Goal: Task Accomplishment & Management: Manage account settings

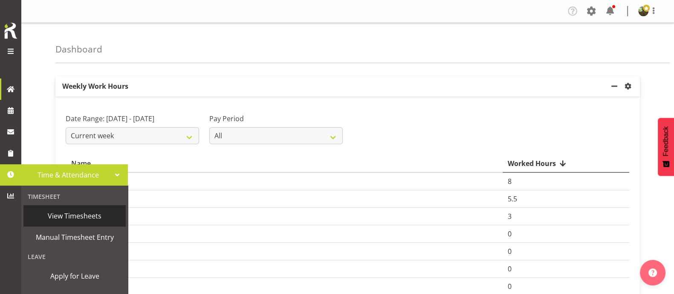
click at [78, 214] on span "View Timesheets" at bounding box center [75, 215] width 94 height 13
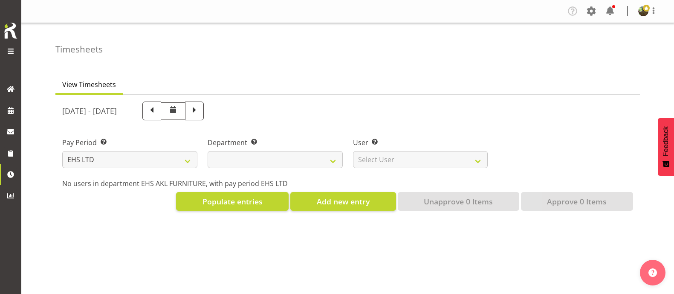
select select "7"
select select
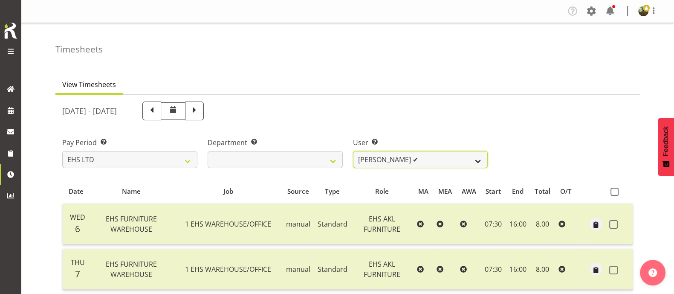
click at [479, 159] on select "[PERSON_NAME] ✔ [PERSON_NAME] ✔ [PERSON_NAME] ✔ [PERSON_NAME] ✔ [PERSON_NAME] ✔…" at bounding box center [420, 159] width 135 height 17
select select "8639"
click at [353, 151] on select "[PERSON_NAME] ✔ [PERSON_NAME] ✔ [PERSON_NAME] ✔ [PERSON_NAME] ✔ [PERSON_NAME] ✔…" at bounding box center [420, 159] width 135 height 17
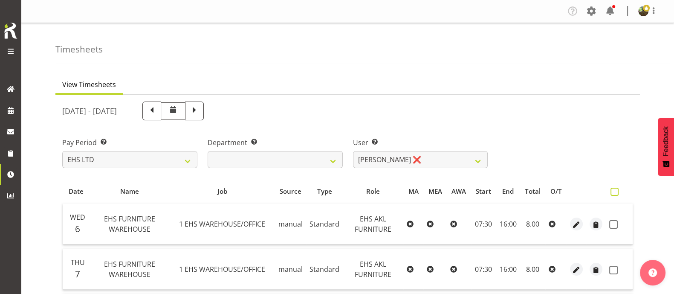
click at [616, 189] on span at bounding box center [614, 192] width 8 height 8
click at [616, 189] on input "checkbox" at bounding box center [613, 192] width 6 height 6
checkbox input "true"
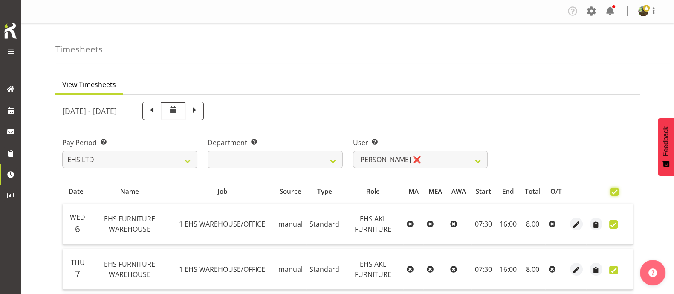
checkbox input "true"
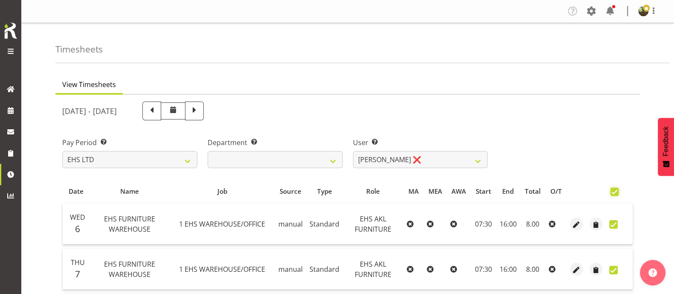
checkbox input "true"
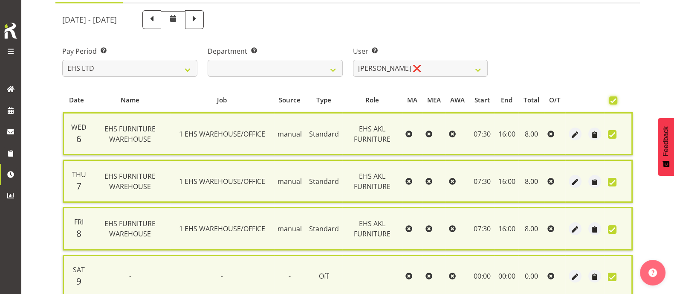
scroll to position [349, 0]
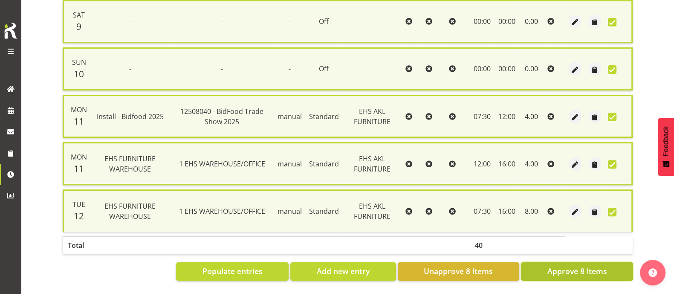
click at [584, 265] on span "Approve 8 Items" at bounding box center [577, 270] width 60 height 11
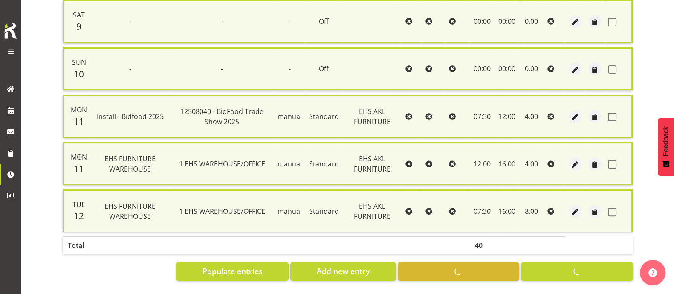
checkbox input "false"
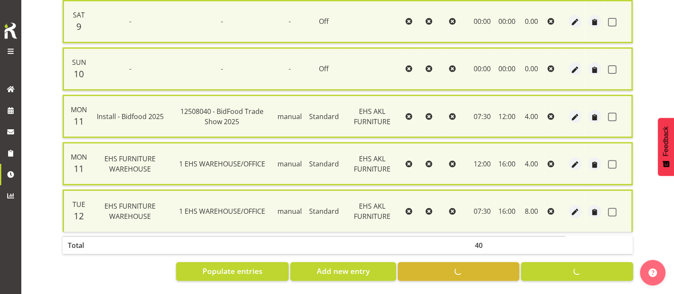
checkbox input "false"
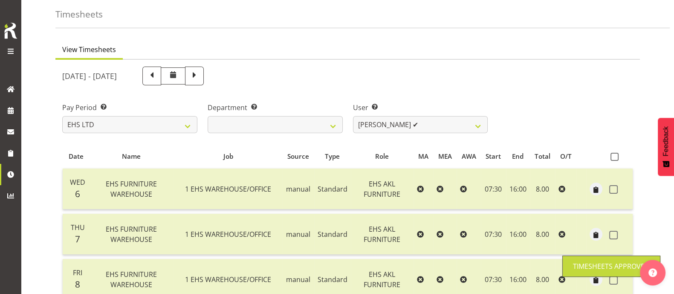
scroll to position [17, 0]
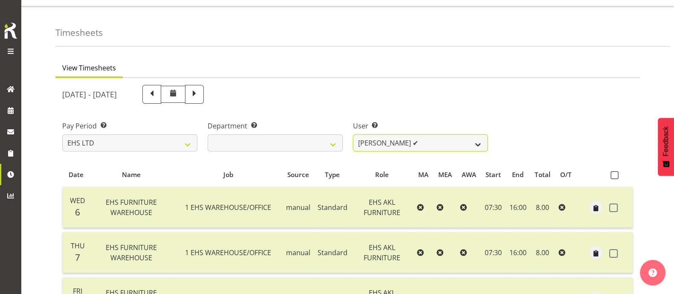
click at [446, 144] on select "[PERSON_NAME] ✔ [PERSON_NAME] ✔ [PERSON_NAME] ✔ [PERSON_NAME] ✔ [PERSON_NAME] ✔…" at bounding box center [420, 142] width 135 height 17
click at [353, 134] on select "[PERSON_NAME] ✔ [PERSON_NAME] ✔ [PERSON_NAME] ✔ [PERSON_NAME] ✔ [PERSON_NAME] ✔…" at bounding box center [420, 142] width 135 height 17
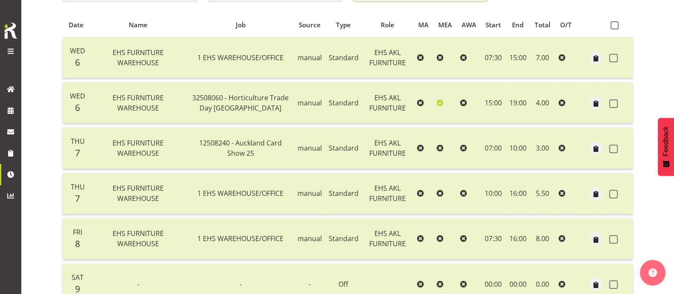
scroll to position [136, 0]
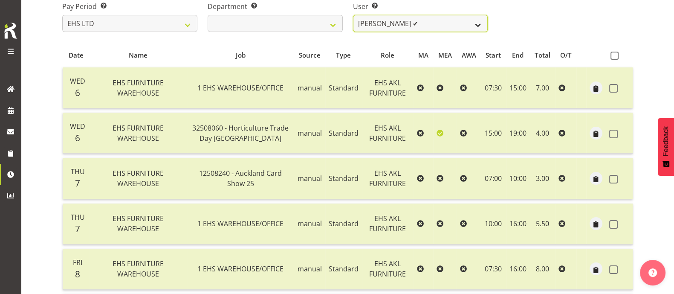
click at [448, 21] on select "[PERSON_NAME] ✔ [PERSON_NAME] ✔ [PERSON_NAME] ✔ [PERSON_NAME] ✔ [PERSON_NAME] ✔…" at bounding box center [420, 23] width 135 height 17
click at [353, 15] on select "[PERSON_NAME] ✔ [PERSON_NAME] ✔ [PERSON_NAME] ✔ [PERSON_NAME] ✔ [PERSON_NAME] ✔…" at bounding box center [420, 23] width 135 height 17
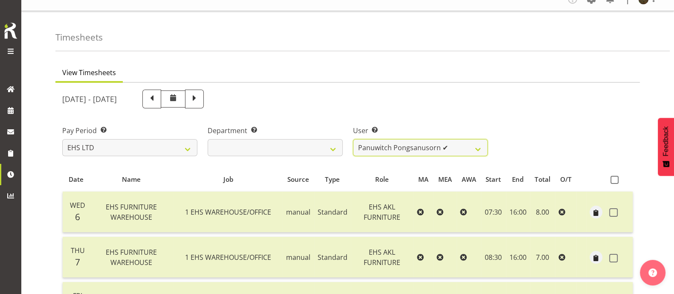
scroll to position [0, 0]
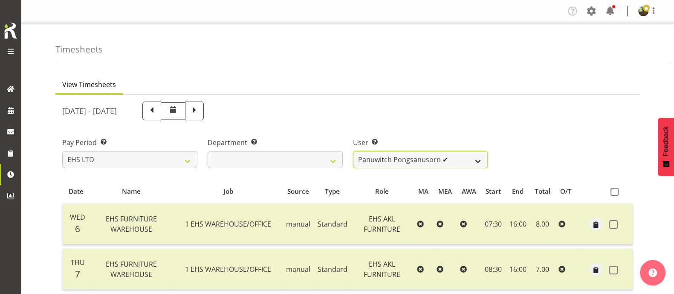
click at [451, 158] on select "[PERSON_NAME] ✔ [PERSON_NAME] ✔ [PERSON_NAME] ✔ [PERSON_NAME] ✔ [PERSON_NAME] ✔…" at bounding box center [420, 159] width 135 height 17
select select "1114"
click at [353, 151] on select "[PERSON_NAME] ✔ [PERSON_NAME] ✔ [PERSON_NAME] ✔ [PERSON_NAME] ✔ [PERSON_NAME] ✔…" at bounding box center [420, 159] width 135 height 17
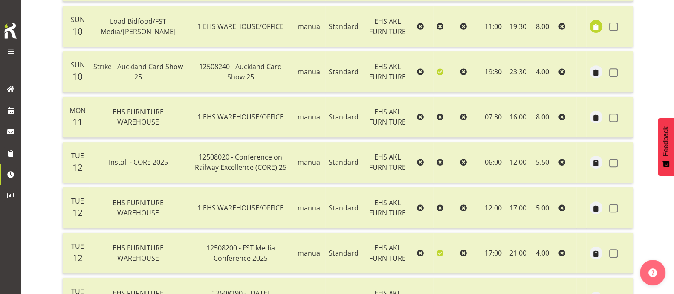
scroll to position [136, 0]
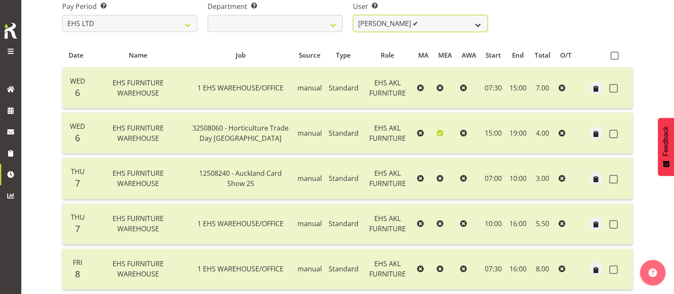
click at [450, 24] on select "[PERSON_NAME] ✔ [PERSON_NAME] ✔ [PERSON_NAME] ✔ [PERSON_NAME] ✔ [PERSON_NAME] ✔…" at bounding box center [420, 23] width 135 height 17
click at [567, 8] on div "Pay Period Select which pay period you would like to view. SLP LTD EHS LTD DW L…" at bounding box center [347, 13] width 581 height 48
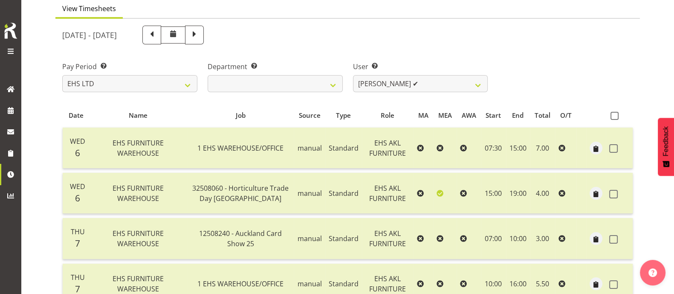
scroll to position [0, 0]
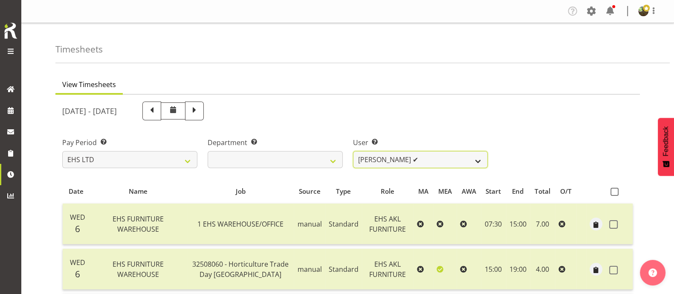
click at [469, 156] on select "[PERSON_NAME] ✔ [PERSON_NAME] ✔ [PERSON_NAME] ✔ [PERSON_NAME] ✔ [PERSON_NAME] ✔…" at bounding box center [420, 159] width 135 height 17
click at [563, 133] on div "Pay Period Select which pay period you would like to view. SLP LTD EHS LTD DW L…" at bounding box center [347, 149] width 581 height 48
